Goal: Transaction & Acquisition: Purchase product/service

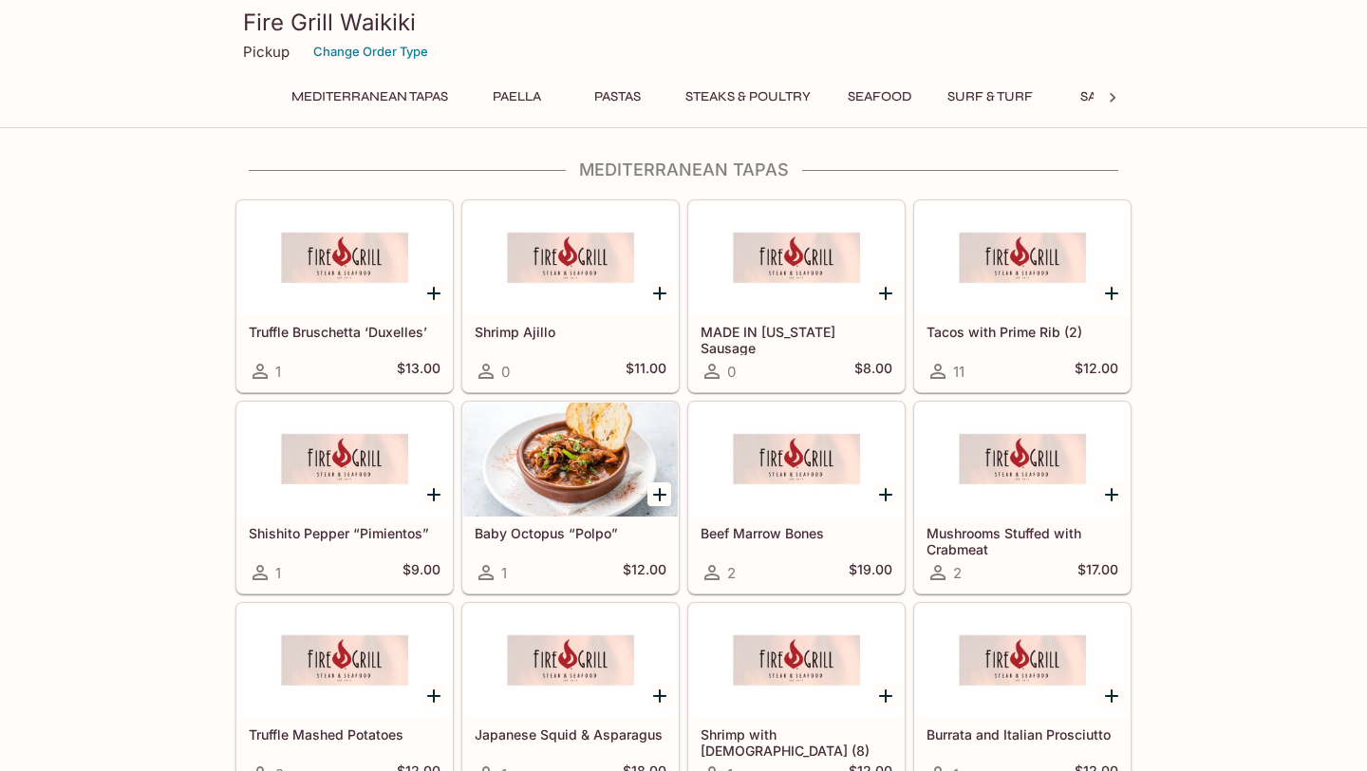
click at [499, 343] on div "Shrimp Ajillo 0 $11.00" at bounding box center [570, 353] width 214 height 76
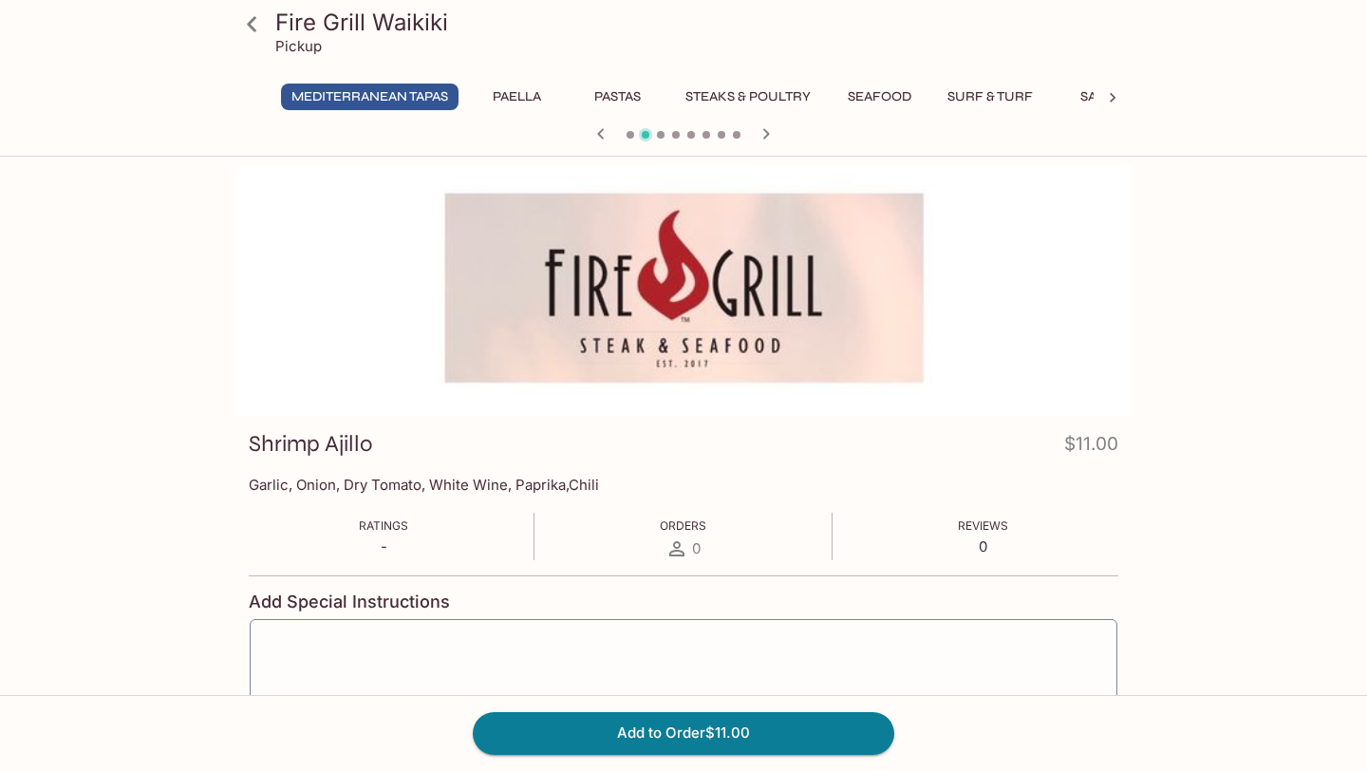
scroll to position [164, 0]
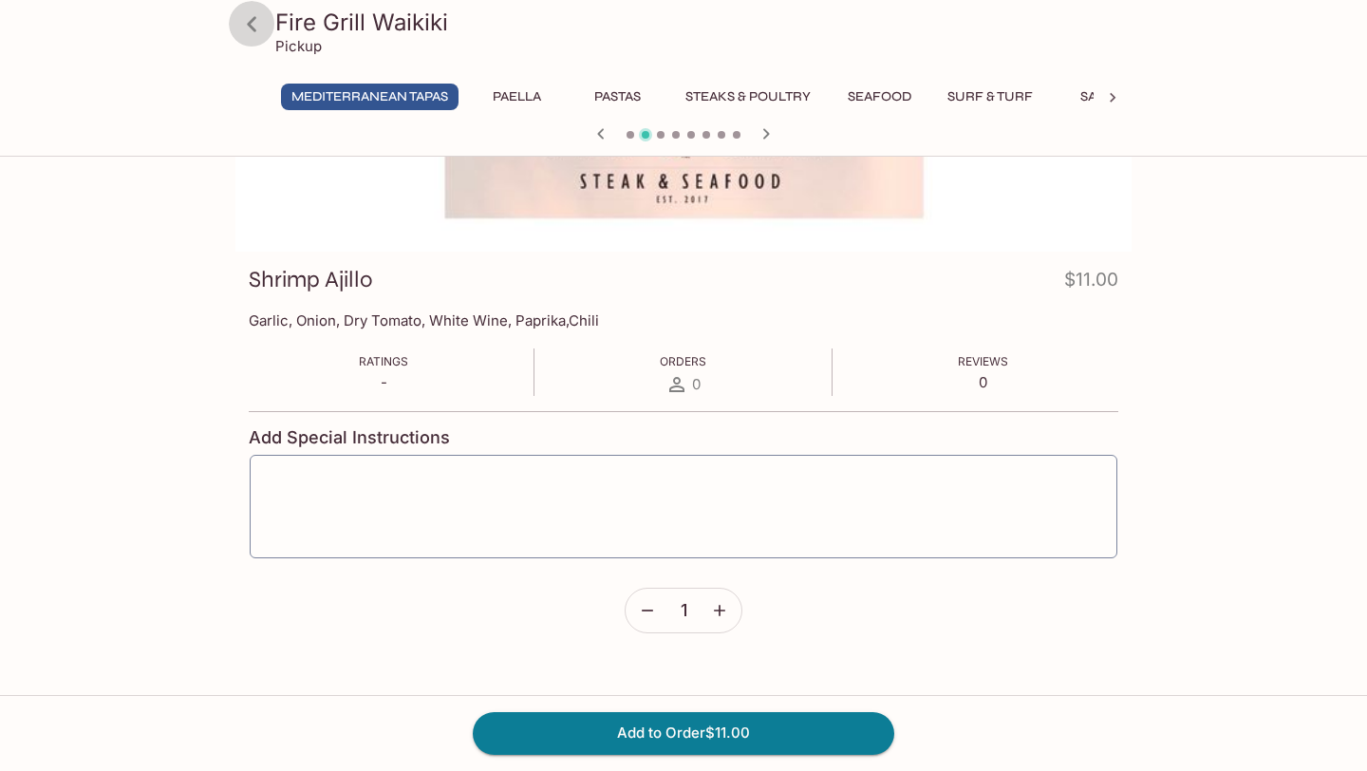
click at [255, 26] on icon at bounding box center [251, 24] width 33 height 33
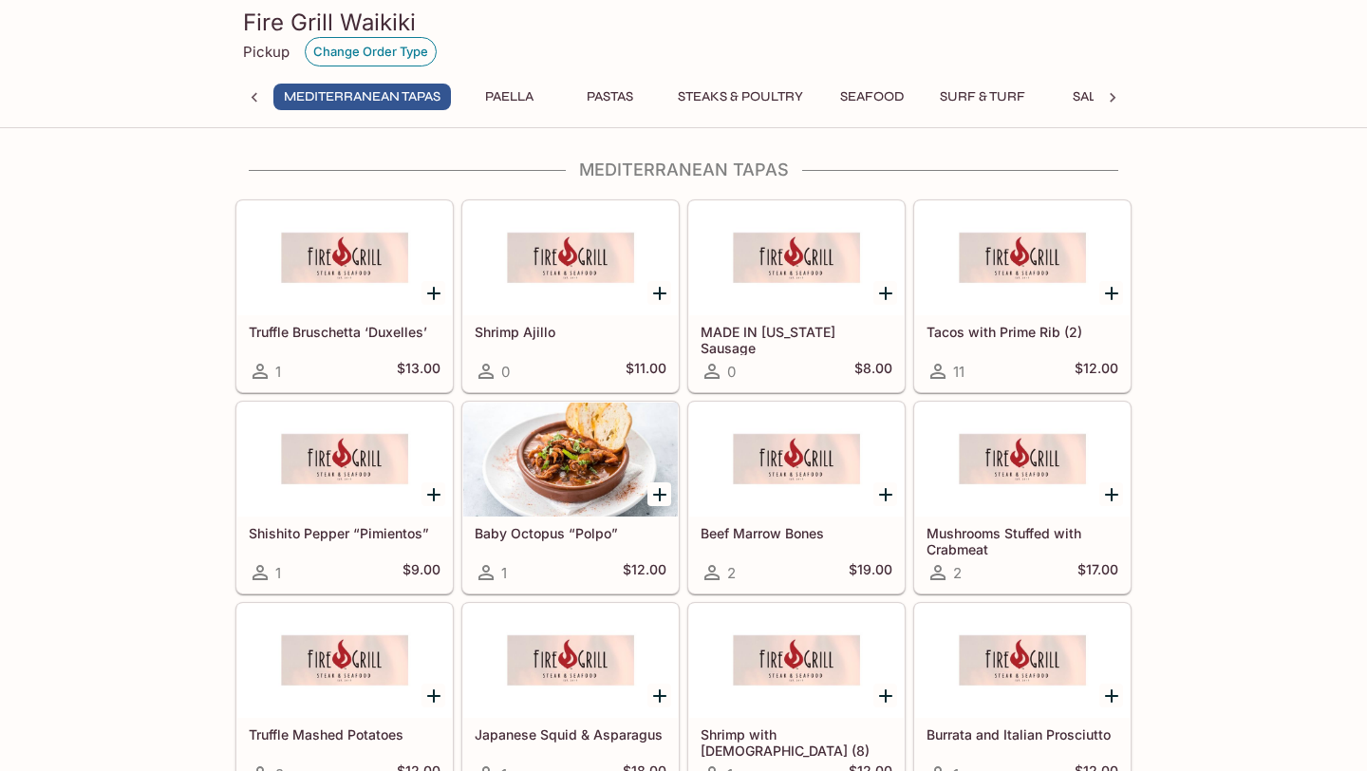
click at [403, 51] on button "Change Order Type" at bounding box center [371, 51] width 132 height 29
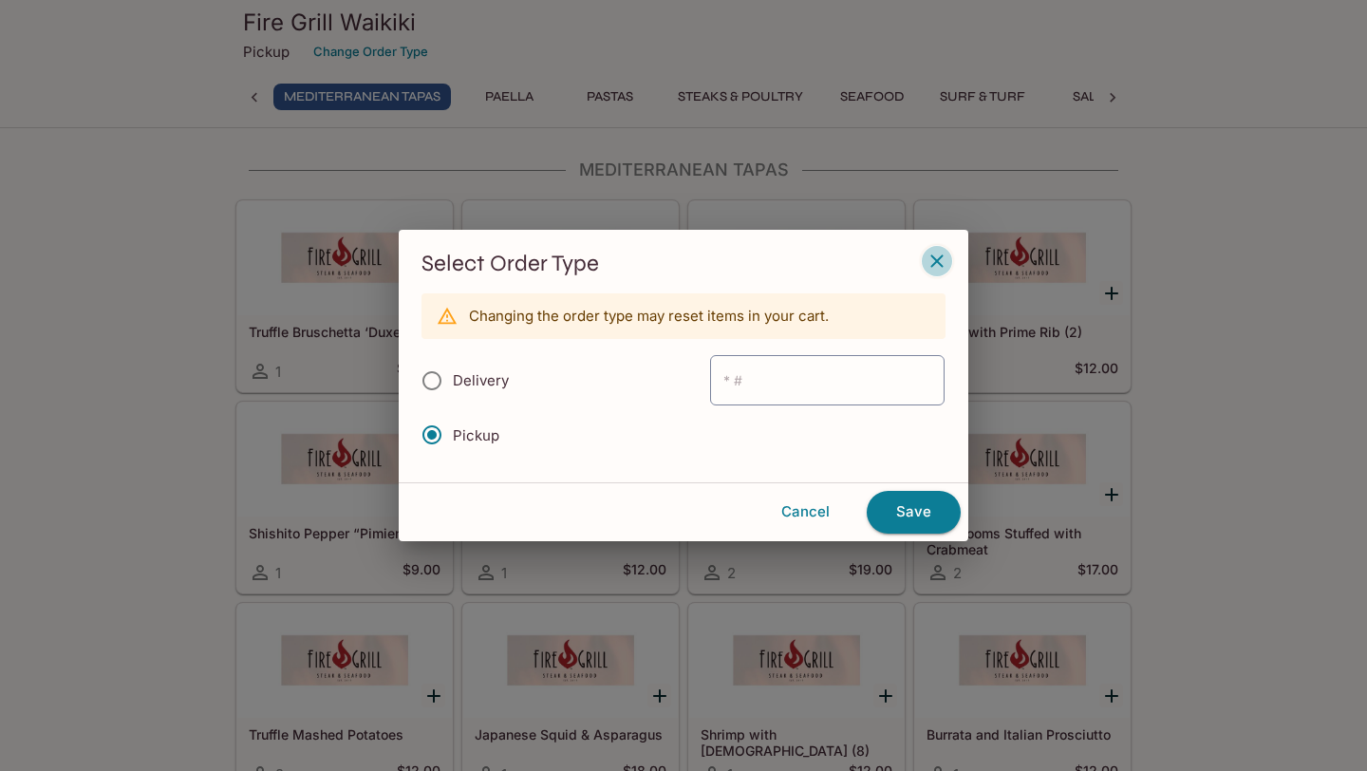
click at [940, 258] on icon "button" at bounding box center [936, 261] width 23 height 23
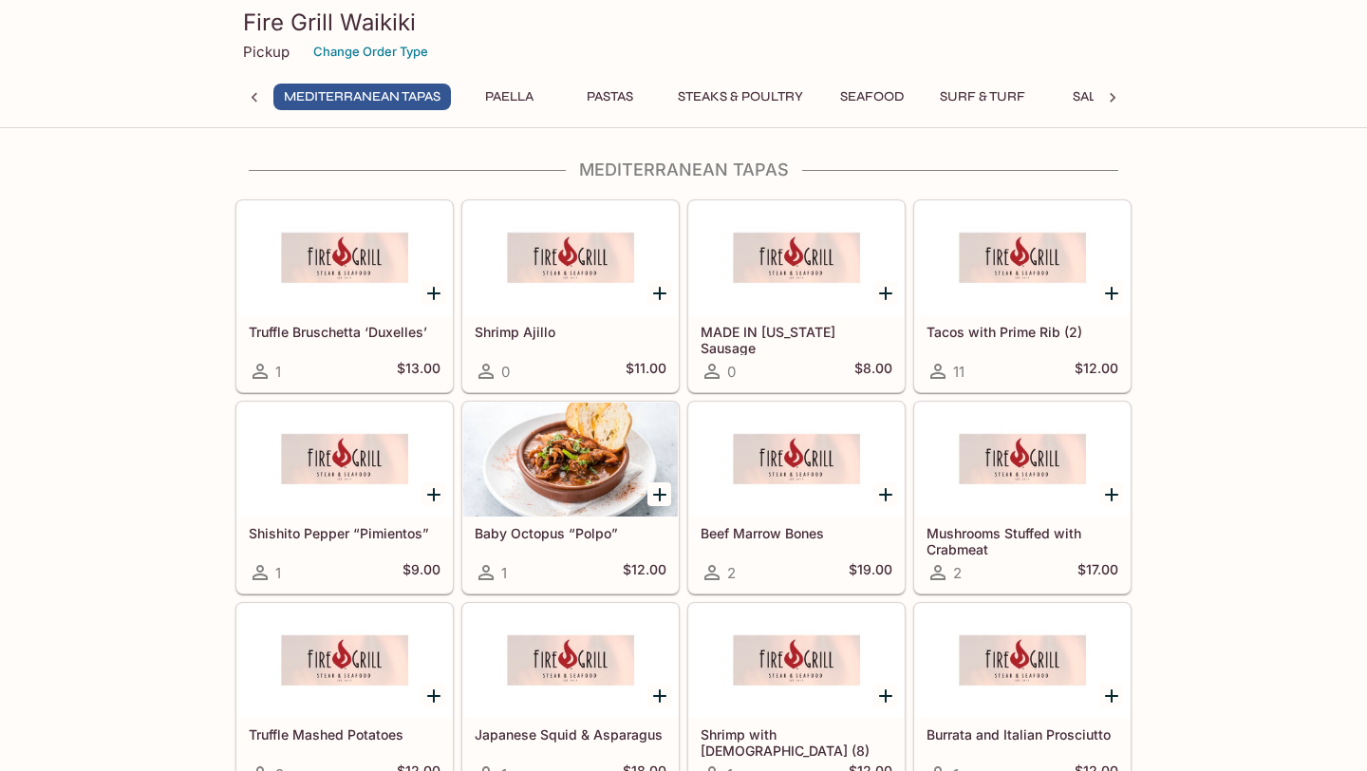
click at [1108, 100] on icon at bounding box center [1112, 97] width 19 height 19
